Goal: Task Accomplishment & Management: Manage account settings

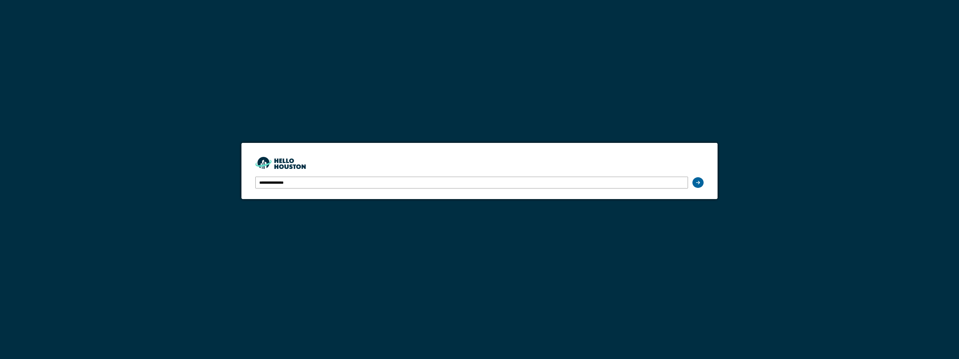
click at [695, 179] on div at bounding box center [697, 182] width 11 height 11
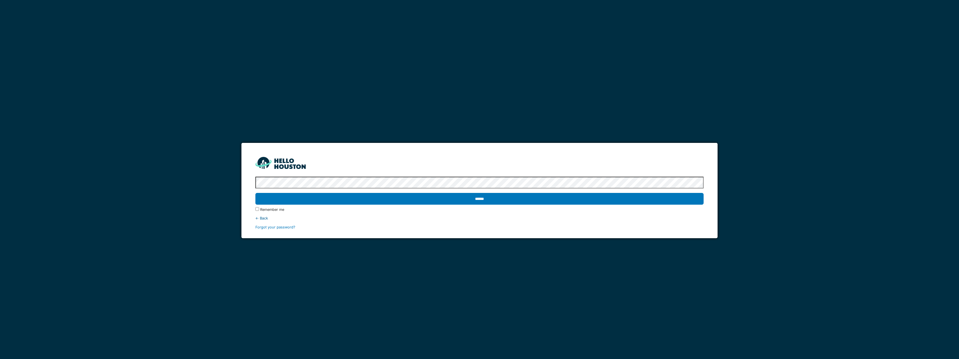
click at [611, 216] on div "← Back" at bounding box center [479, 217] width 448 height 5
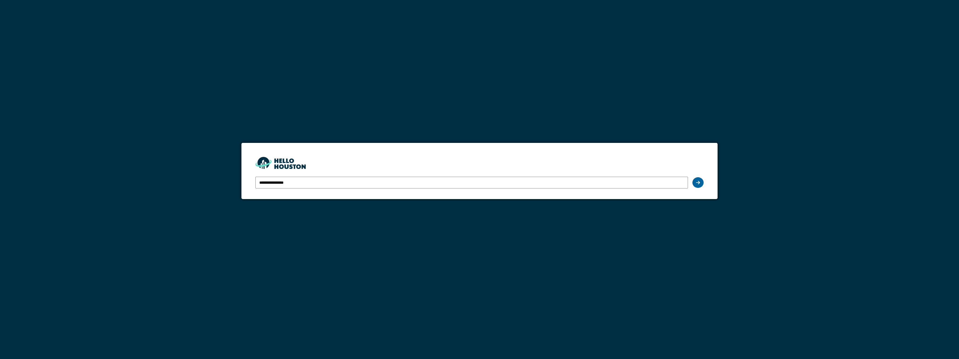
click at [700, 180] on div at bounding box center [697, 182] width 11 height 11
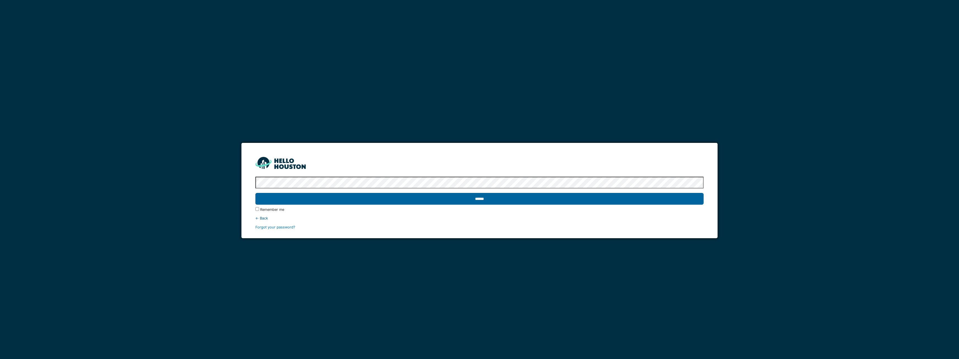
click at [650, 201] on input "******" at bounding box center [479, 199] width 448 height 12
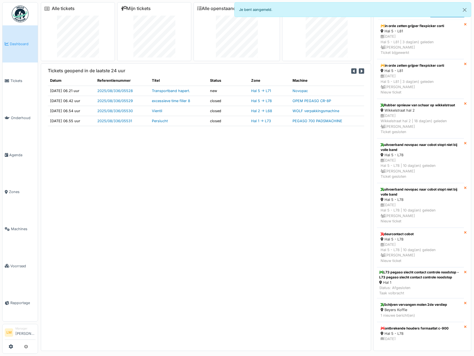
click at [136, 202] on div "Tickets geopend in de laatste 24 uur Datum Referentienummer Titel Status Zone M…" at bounding box center [206, 207] width 330 height 288
click at [210, 223] on div "Tickets geopend in de laatste 24 uur Datum Referentienummer Titel Status Zone M…" at bounding box center [206, 207] width 330 height 288
